Goal: Transaction & Acquisition: Subscribe to service/newsletter

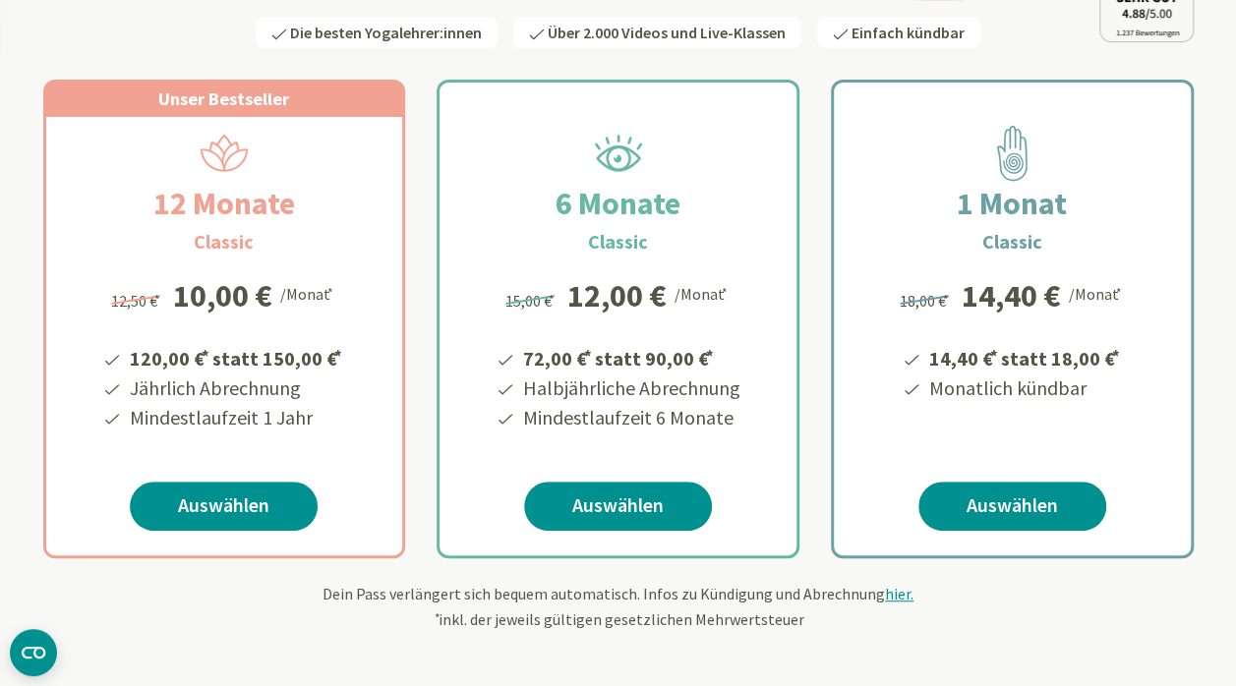
scroll to position [393, 0]
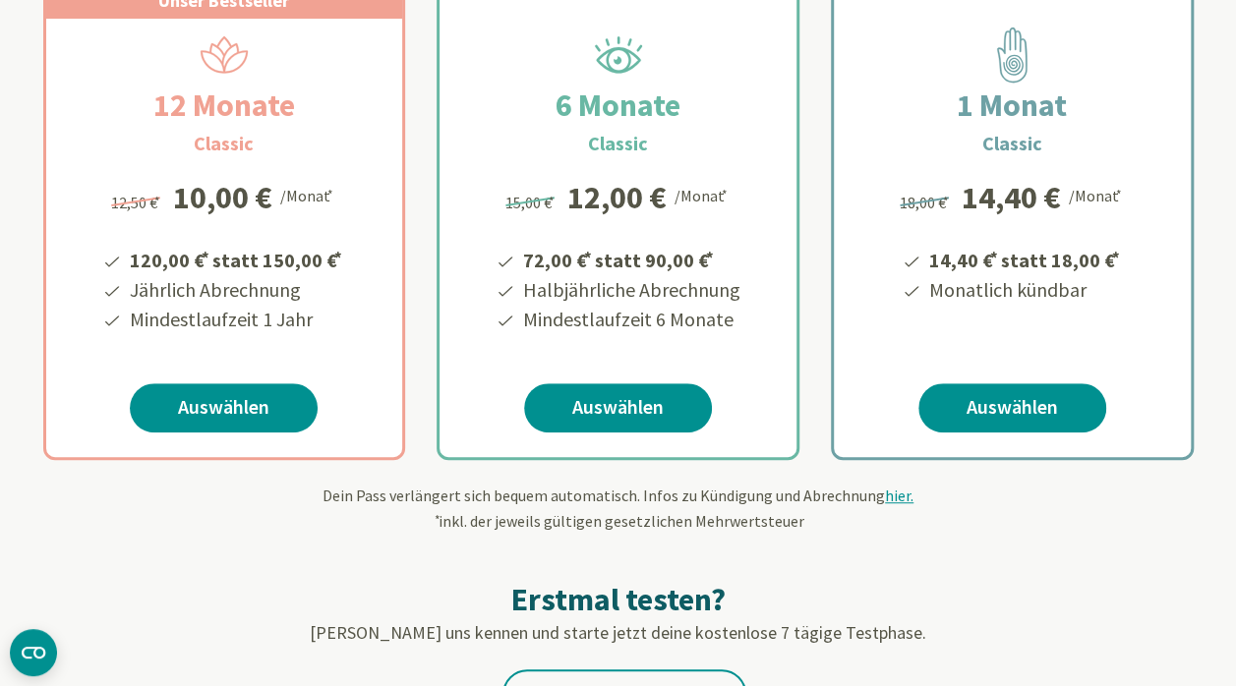
click at [1048, 409] on link "Auswählen" at bounding box center [1012, 407] width 188 height 49
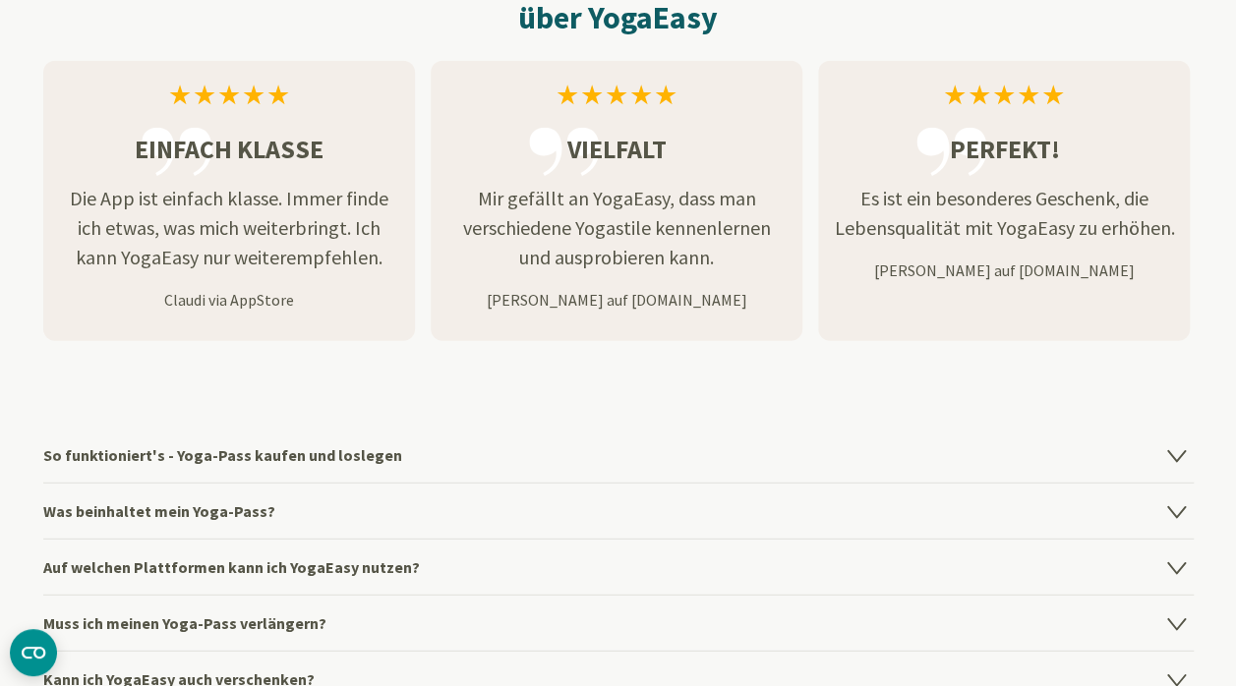
scroll to position [2557, 0]
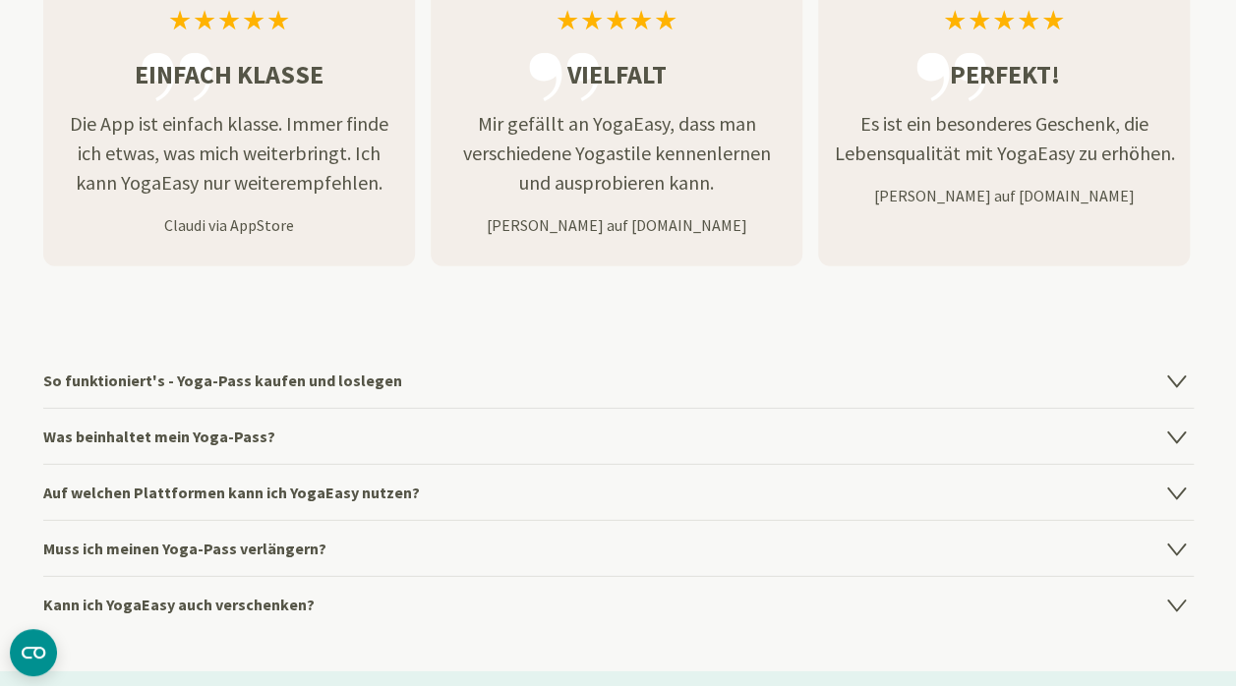
click at [1172, 384] on icon at bounding box center [1175, 382] width 17 height 11
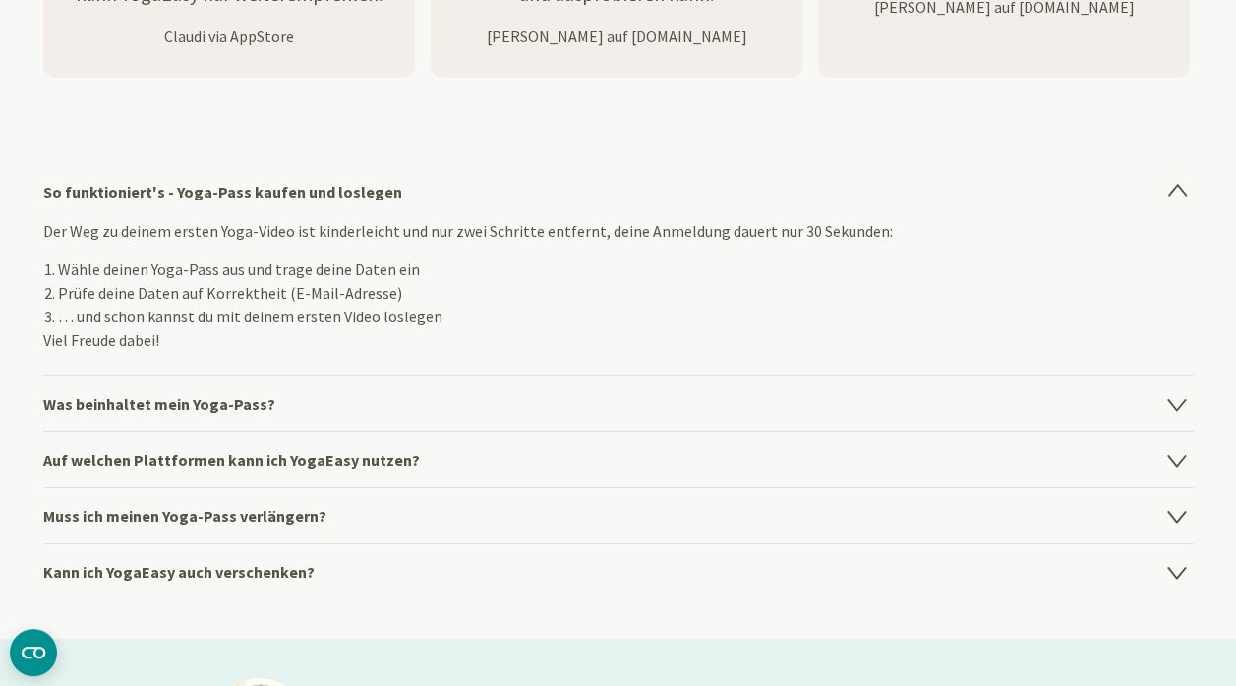
scroll to position [2753, 0]
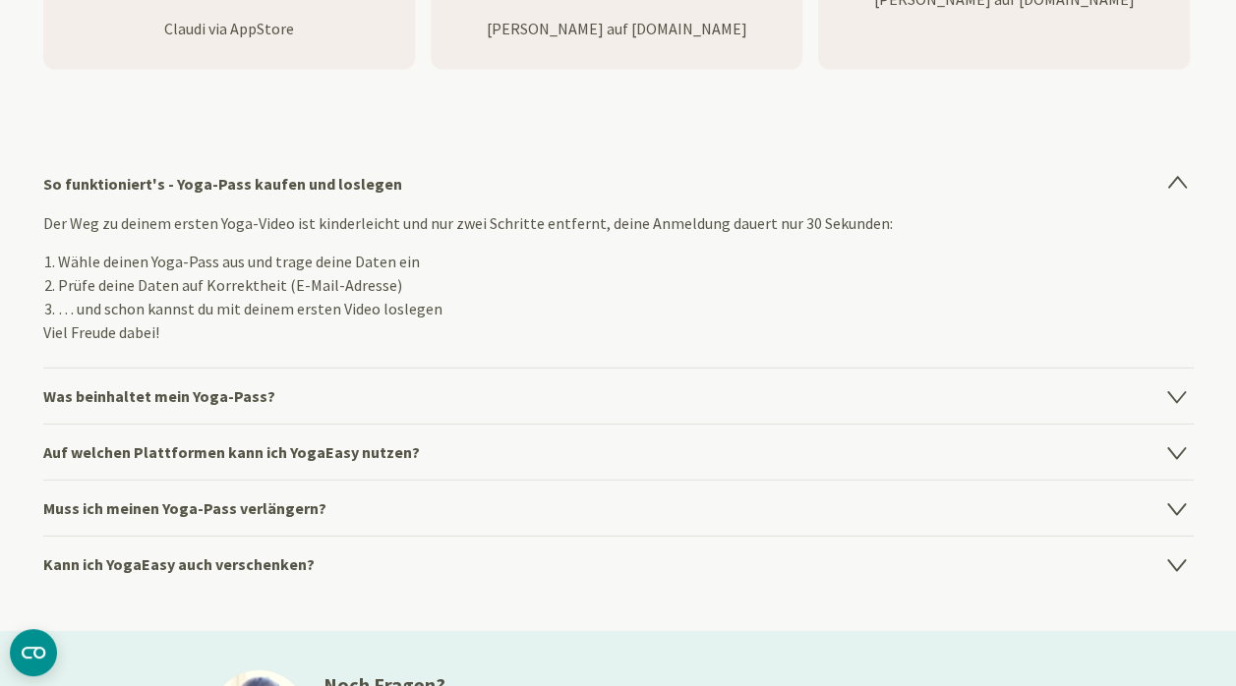
click at [1183, 399] on icon at bounding box center [1177, 396] width 24 height 24
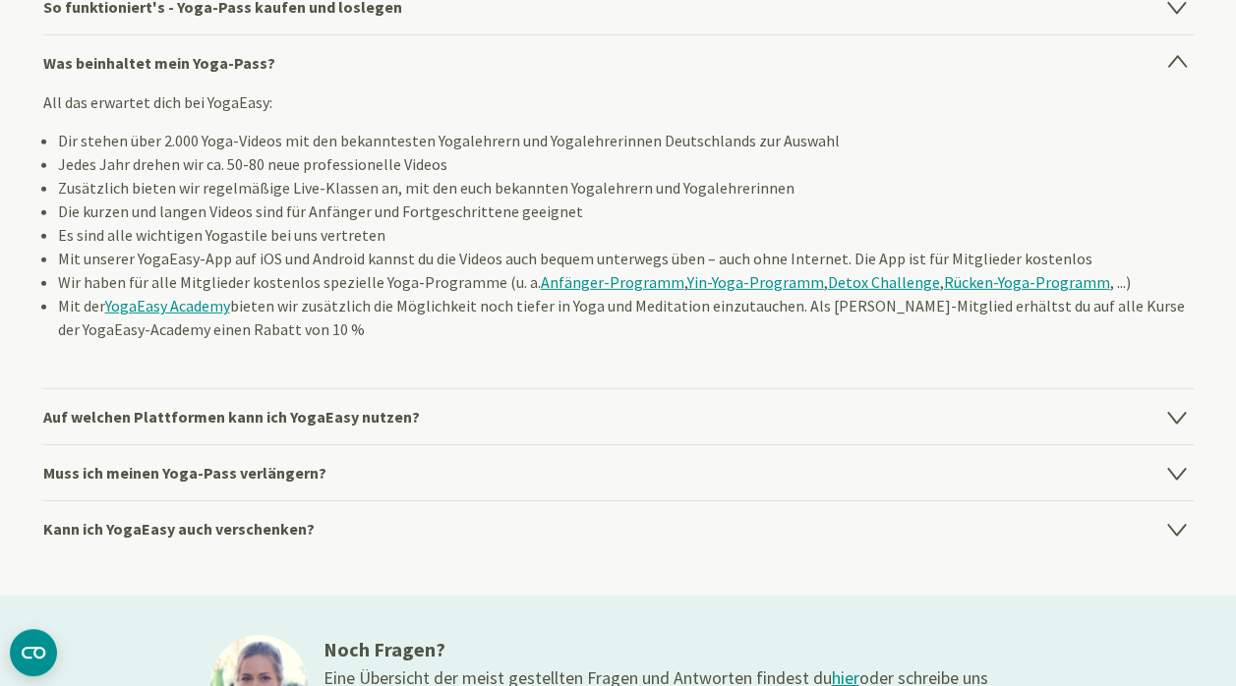
scroll to position [2950, 0]
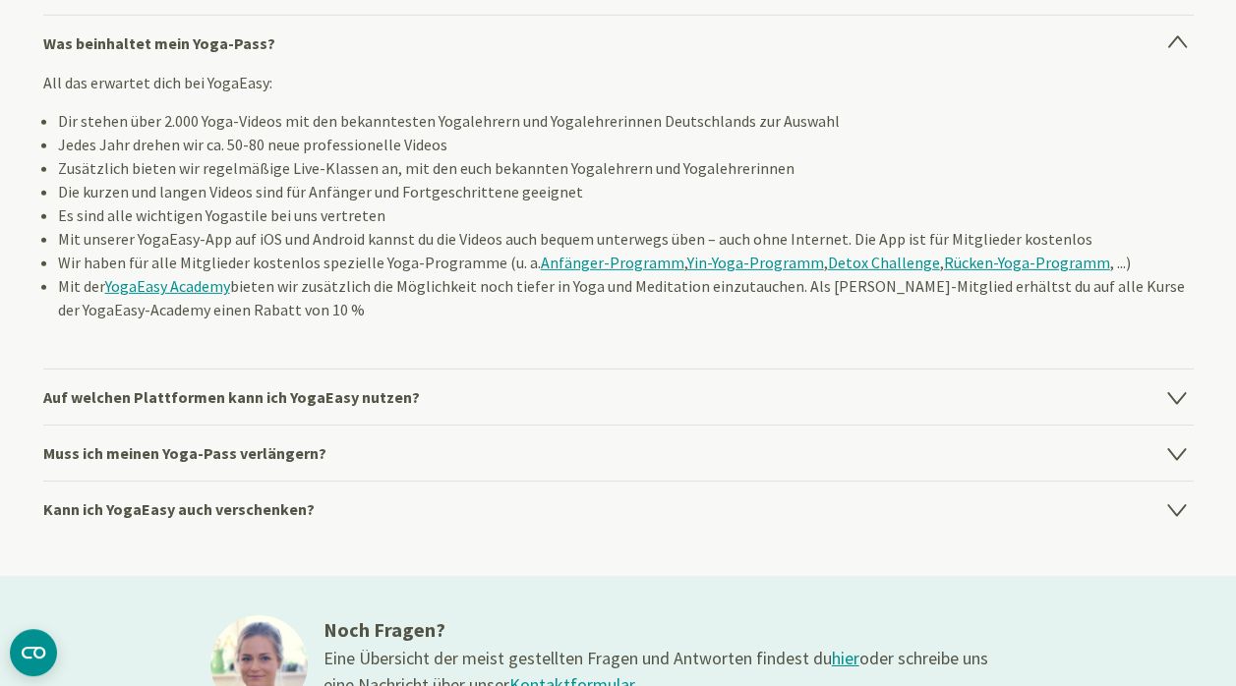
click at [1175, 392] on icon at bounding box center [1177, 397] width 24 height 24
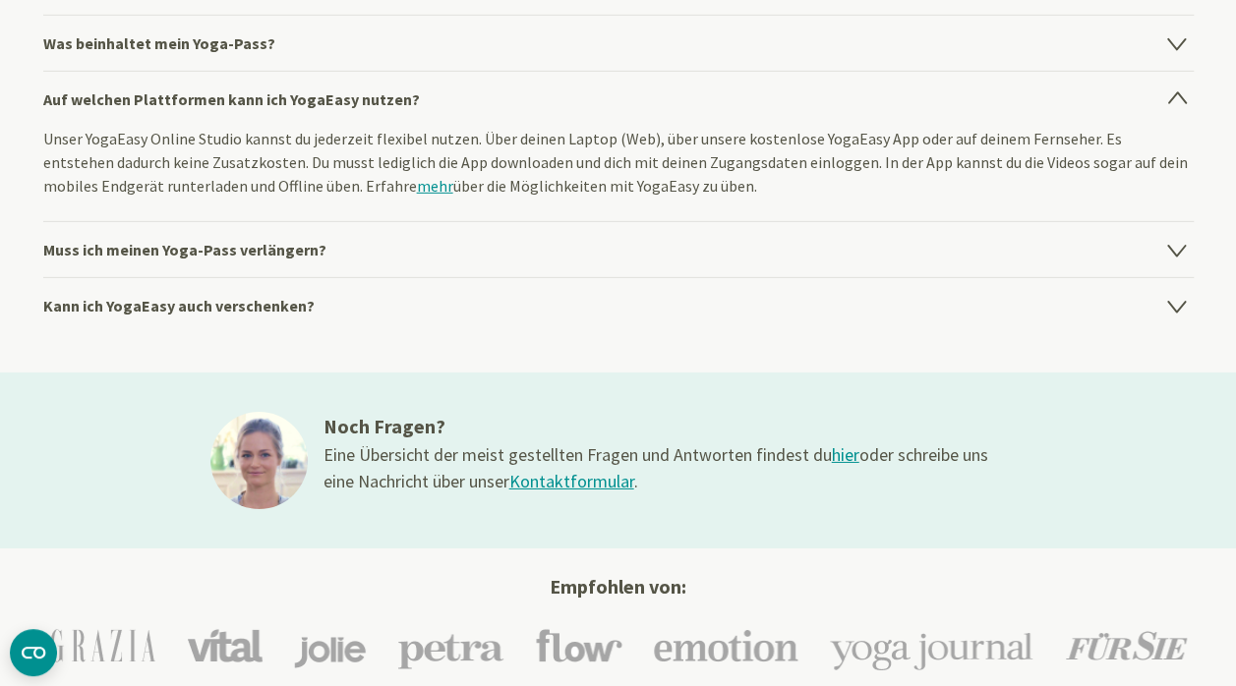
click at [1176, 252] on icon at bounding box center [1175, 251] width 17 height 11
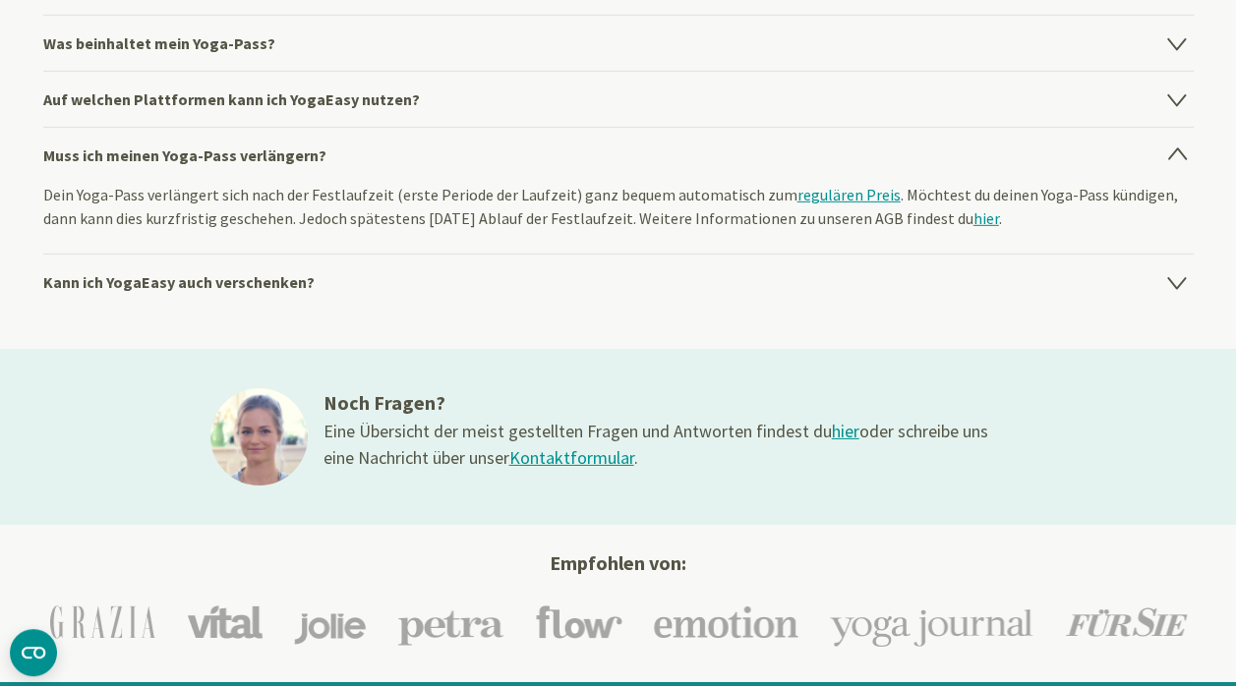
click at [1173, 283] on icon at bounding box center [1175, 283] width 17 height 11
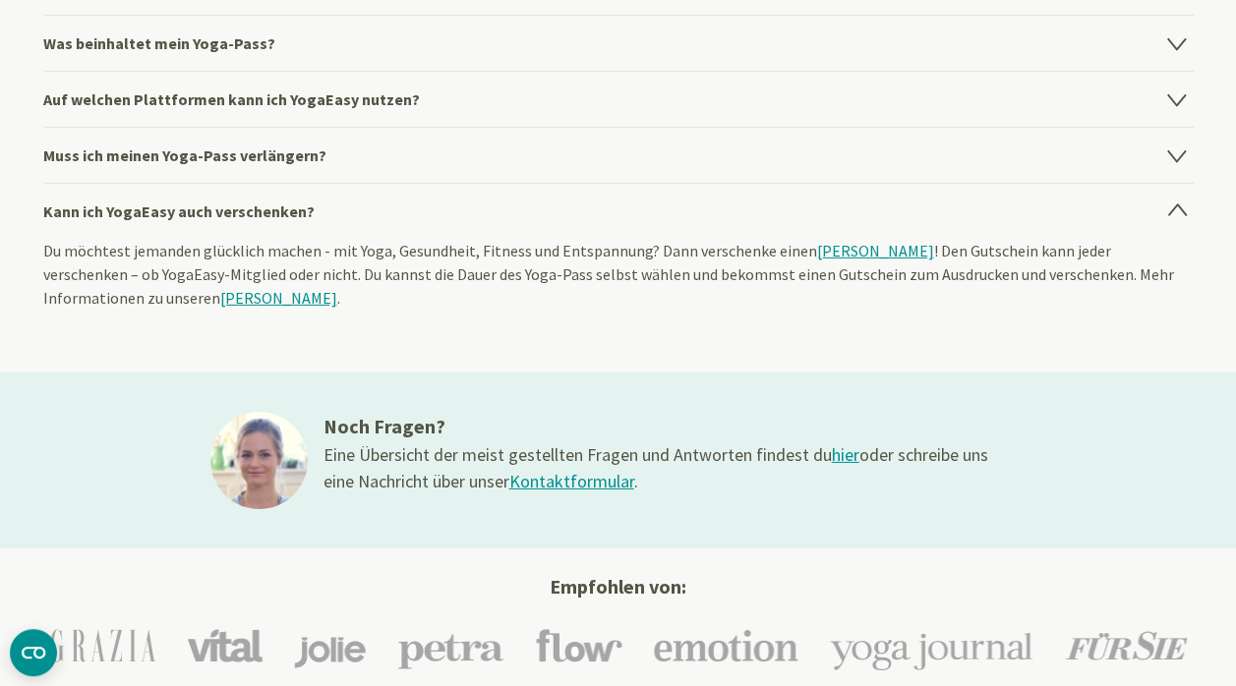
click at [1173, 283] on div "Du möchtest jemanden glücklich machen - mit Yoga, Gesundheit, Fitness und Entsp…" at bounding box center [618, 286] width 1150 height 94
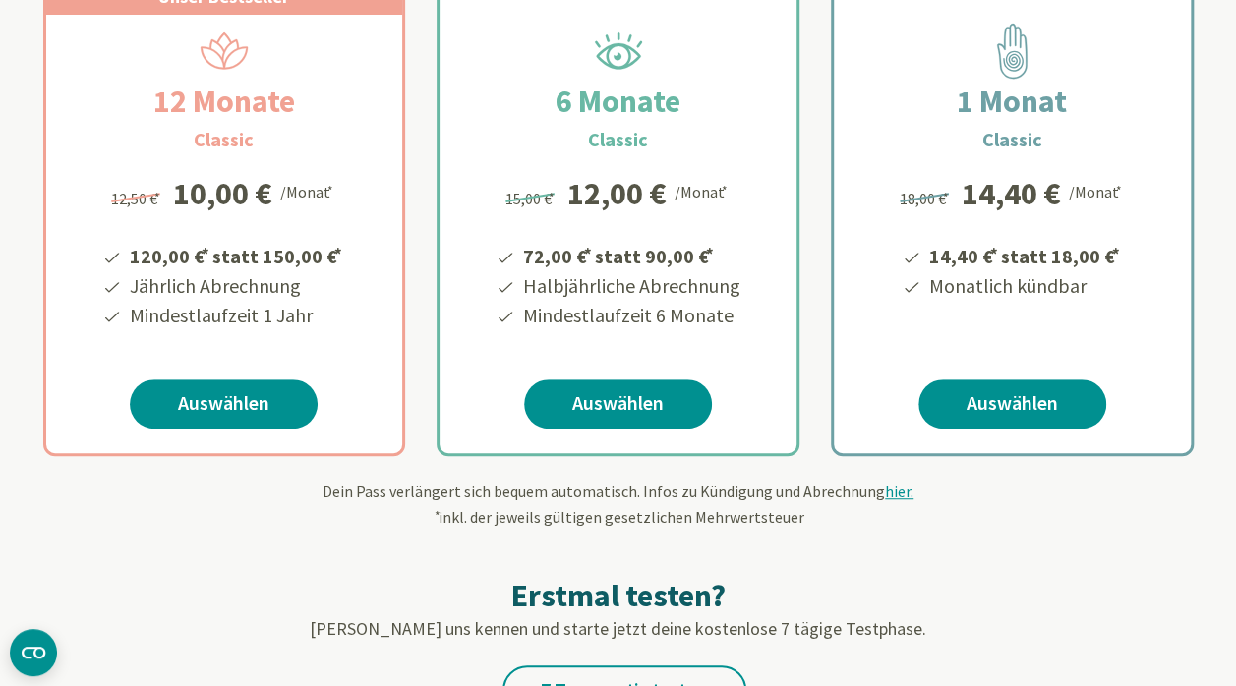
scroll to position [393, 0]
